Goal: Task Accomplishment & Management: Complete application form

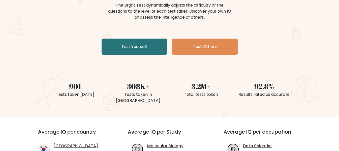
scroll to position [76, 0]
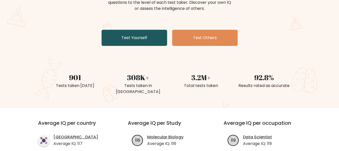
click at [157, 36] on link "Test Yourself" at bounding box center [135, 38] width 66 height 16
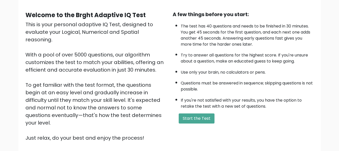
scroll to position [50, 0]
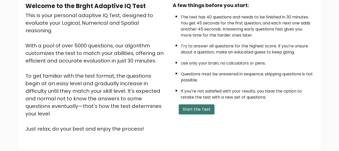
click at [198, 107] on button "Start the Test" at bounding box center [197, 109] width 36 height 10
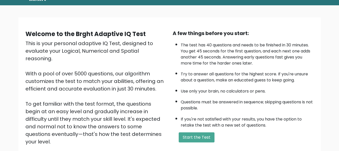
scroll to position [0, 0]
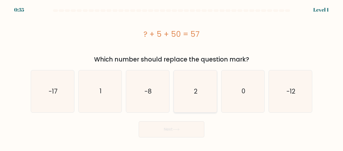
click at [198, 92] on icon "2" at bounding box center [195, 91] width 42 height 42
click at [172, 77] on input "d. 2" at bounding box center [171, 76] width 0 height 1
radio input "true"
click at [171, 126] on button "Next" at bounding box center [172, 129] width 66 height 16
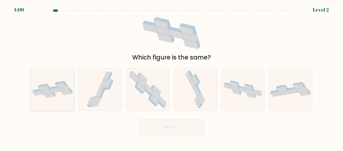
click at [57, 100] on div at bounding box center [53, 89] width 44 height 43
click at [171, 77] on input "a." at bounding box center [171, 76] width 0 height 1
radio input "true"
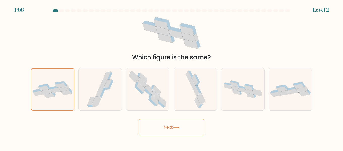
click at [166, 129] on button "Next" at bounding box center [172, 127] width 66 height 16
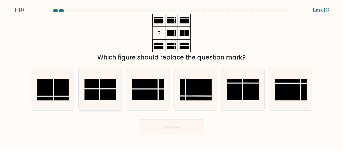
click at [101, 93] on rect at bounding box center [100, 89] width 32 height 21
click at [171, 77] on input "b." at bounding box center [171, 76] width 0 height 1
radio input "true"
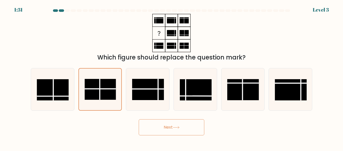
click at [165, 124] on button "Next" at bounding box center [172, 127] width 66 height 16
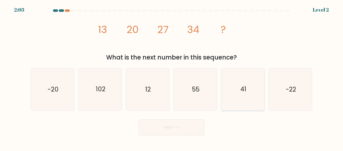
click at [231, 98] on icon "41" at bounding box center [243, 89] width 42 height 42
click at [172, 77] on input "e. 41" at bounding box center [171, 76] width 0 height 1
radio input "true"
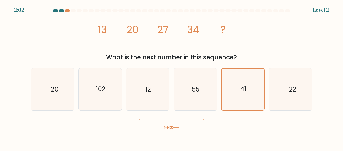
click at [187, 131] on button "Next" at bounding box center [172, 127] width 66 height 16
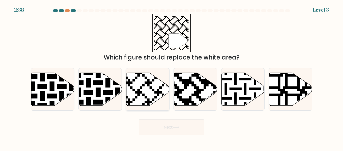
click at [142, 96] on icon at bounding box center [147, 89] width 43 height 33
click at [171, 77] on input "c." at bounding box center [171, 76] width 0 height 1
radio input "true"
click at [180, 134] on button "Next" at bounding box center [172, 127] width 66 height 16
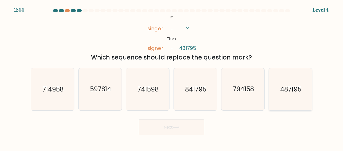
click at [282, 98] on icon "487195" at bounding box center [290, 89] width 42 height 42
click at [172, 77] on input "f. 487195" at bounding box center [171, 76] width 0 height 1
radio input "true"
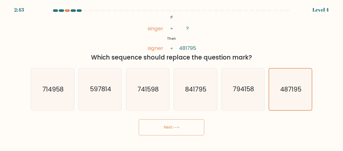
click at [195, 132] on button "Next" at bounding box center [172, 127] width 66 height 16
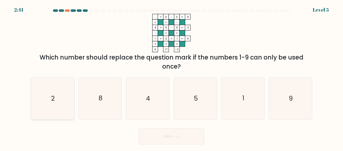
click at [65, 98] on icon "2" at bounding box center [53, 98] width 42 height 42
click at [171, 77] on input "a. 2" at bounding box center [171, 76] width 0 height 1
radio input "true"
click at [165, 136] on button "Next" at bounding box center [172, 136] width 66 height 16
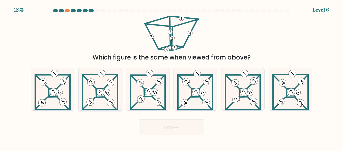
click at [102, 87] on icon at bounding box center [100, 89] width 37 height 42
click at [171, 77] on input "b." at bounding box center [171, 76] width 0 height 1
radio input "true"
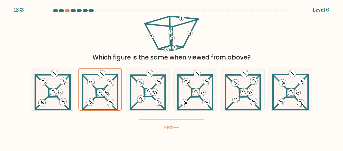
click at [168, 126] on button "Next" at bounding box center [172, 127] width 66 height 16
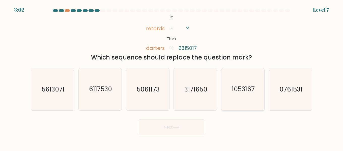
click at [252, 97] on icon "1053167" at bounding box center [243, 89] width 42 height 42
click at [172, 77] on input "e. 1053167" at bounding box center [171, 76] width 0 height 1
radio input "true"
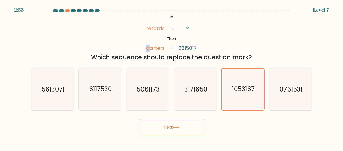
click at [146, 49] on tspan "darters" at bounding box center [155, 48] width 19 height 7
click at [179, 49] on tspan "6315017" at bounding box center [187, 48] width 18 height 7
click at [152, 49] on tspan "darters" at bounding box center [155, 48] width 19 height 7
click at [155, 49] on tspan "darters" at bounding box center [155, 48] width 19 height 7
click at [154, 49] on tspan "darters" at bounding box center [155, 48] width 19 height 7
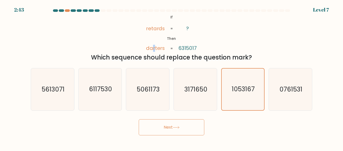
click at [196, 125] on button "Next" at bounding box center [172, 127] width 66 height 16
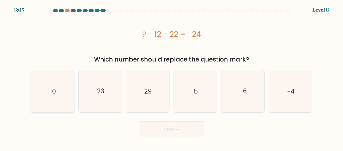
click at [64, 95] on icon "10" at bounding box center [53, 91] width 42 height 42
click at [171, 77] on input "a. 10" at bounding box center [171, 76] width 0 height 1
radio input "true"
click at [181, 131] on button "Next" at bounding box center [172, 129] width 66 height 16
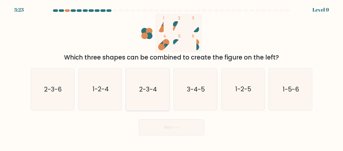
click at [156, 97] on icon "2-3-4" at bounding box center [148, 89] width 42 height 42
click at [171, 77] on input "c. 2-3-4" at bounding box center [171, 76] width 0 height 1
radio input "true"
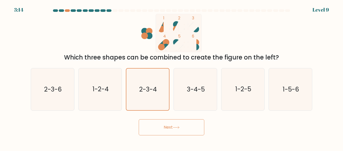
click at [176, 123] on button "Next" at bounding box center [172, 127] width 66 height 16
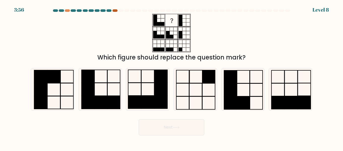
click at [115, 10] on div at bounding box center [114, 10] width 5 height 3
click at [254, 100] on icon at bounding box center [243, 89] width 42 height 42
click at [172, 77] on input "e." at bounding box center [171, 76] width 0 height 1
radio input "true"
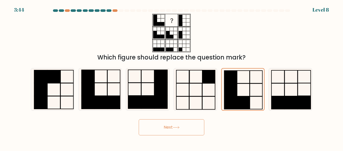
click at [186, 124] on button "Next" at bounding box center [172, 127] width 66 height 16
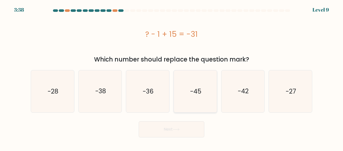
click at [205, 97] on icon "-45" at bounding box center [195, 91] width 42 height 42
click at [172, 77] on input "d. -45" at bounding box center [171, 76] width 0 height 1
radio input "true"
click at [171, 130] on button "Next" at bounding box center [172, 129] width 66 height 16
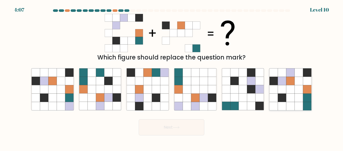
click at [276, 97] on icon at bounding box center [274, 98] width 8 height 8
click at [172, 77] on input "f." at bounding box center [171, 76] width 0 height 1
radio input "true"
click at [190, 130] on button "Next" at bounding box center [172, 127] width 66 height 16
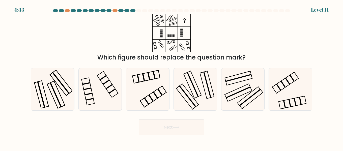
click at [304, 22] on div "Which figure should replace the question mark?" at bounding box center [171, 38] width 287 height 48
